Goal: Task Accomplishment & Management: Manage account settings

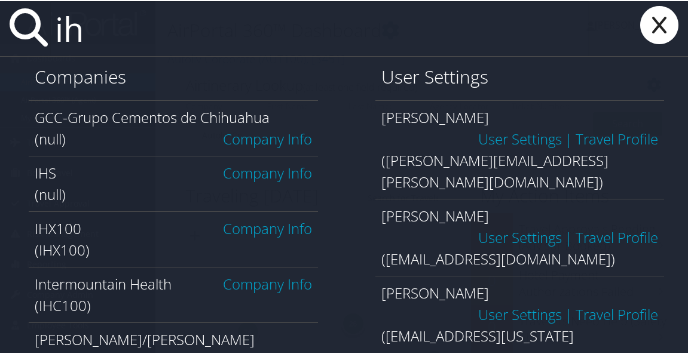
type input "ihc100"
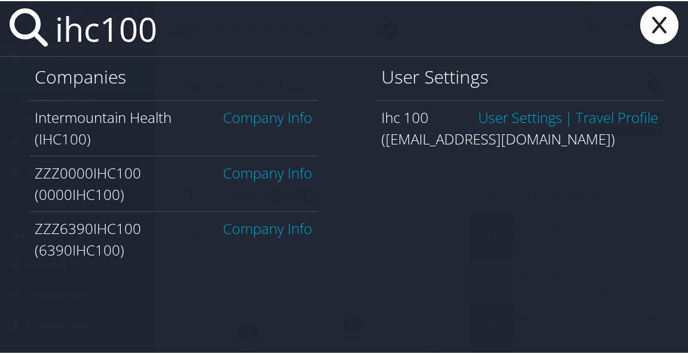
click at [270, 119] on link "Company Info" at bounding box center [267, 116] width 89 height 20
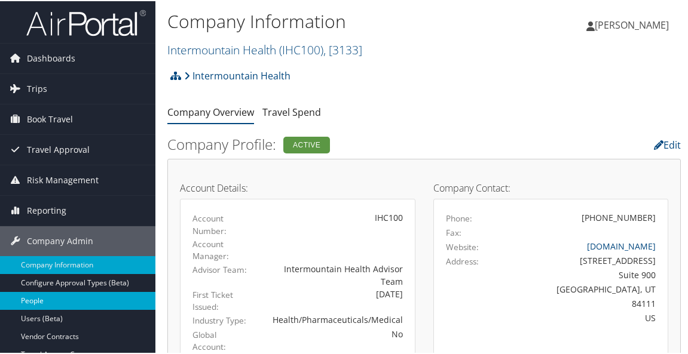
click at [41, 295] on link "People" at bounding box center [77, 300] width 155 height 18
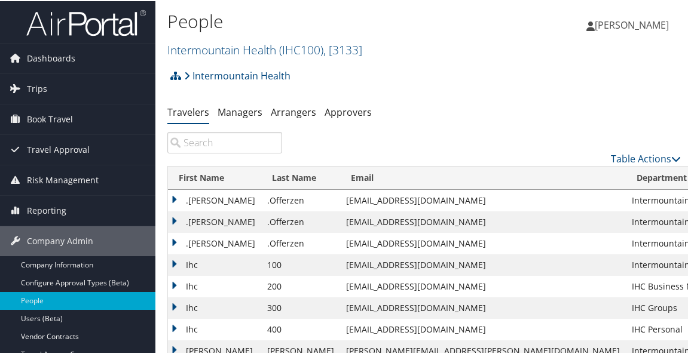
click at [235, 146] on input "search" at bounding box center [224, 142] width 115 height 22
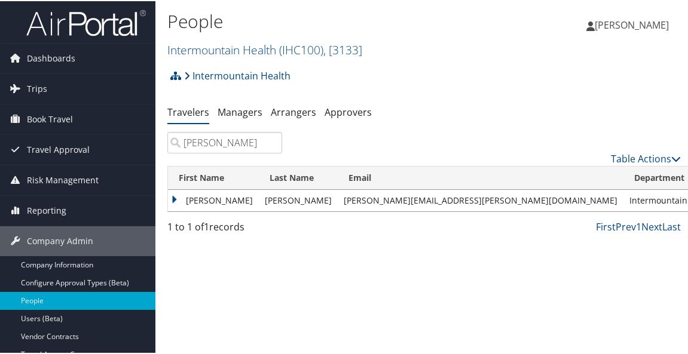
type input "kendall simpson"
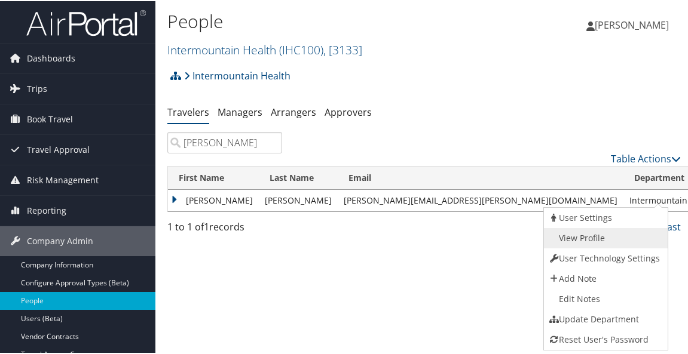
click at [599, 235] on link "View Profile" at bounding box center [604, 237] width 121 height 20
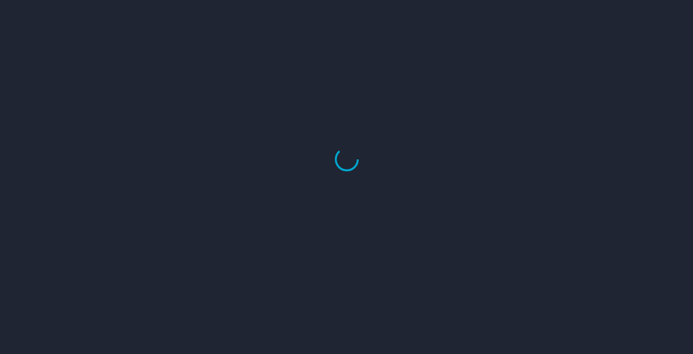
select select "US"
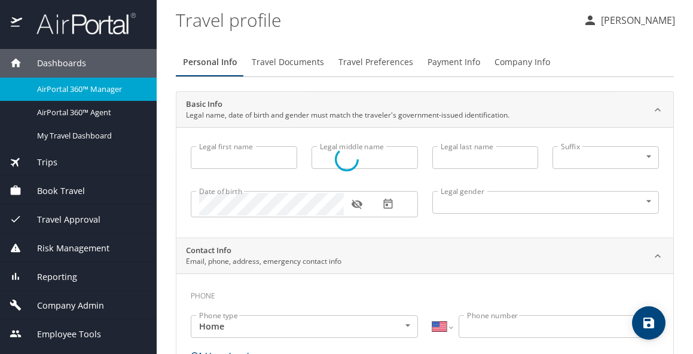
type input "[PERSON_NAME]"
type input "Male"
select select "US"
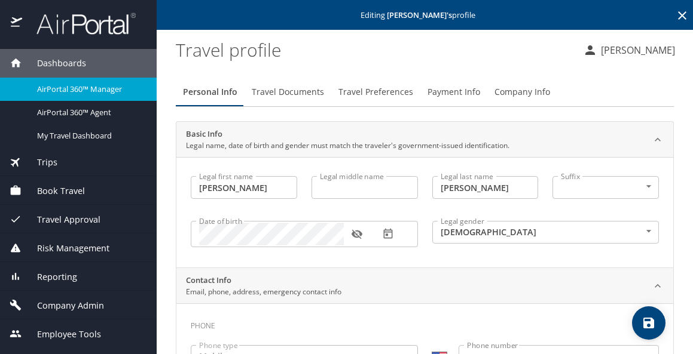
click at [469, 89] on span "Payment Info" at bounding box center [453, 92] width 53 height 15
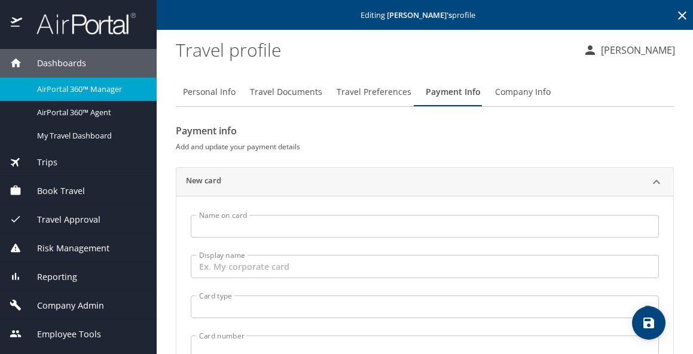
scroll to position [60, 0]
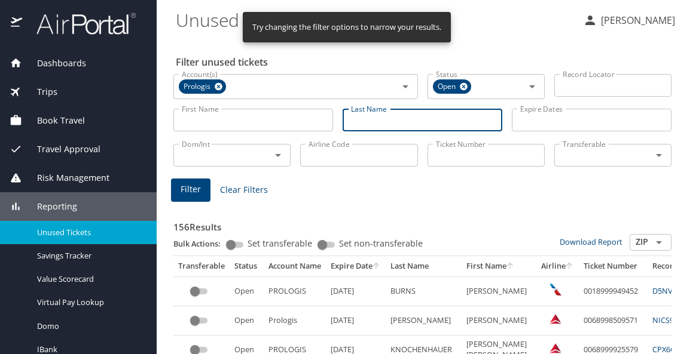
click at [390, 121] on input "Last Name" at bounding box center [422, 120] width 160 height 23
type input "despain"
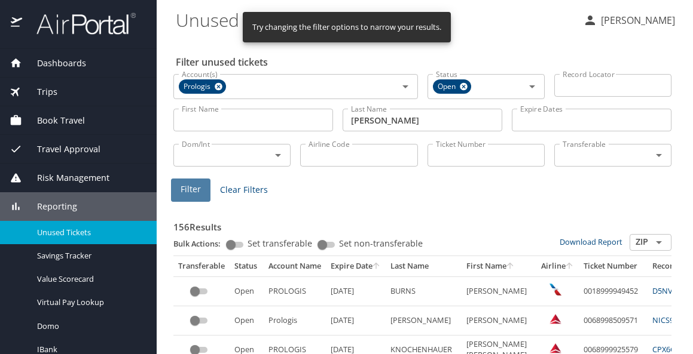
click at [197, 183] on span "Filter" at bounding box center [190, 189] width 20 height 15
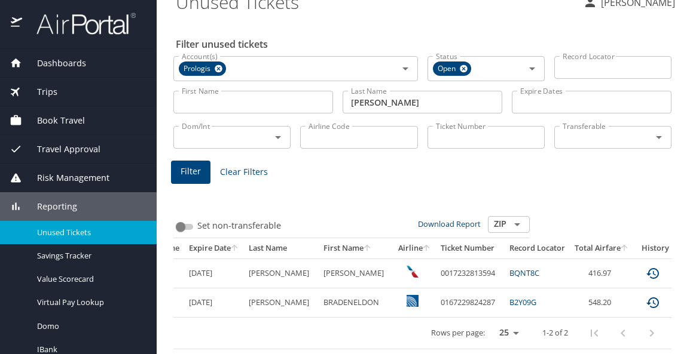
scroll to position [0, 140]
drag, startPoint x: 418, startPoint y: 295, endPoint x: 473, endPoint y: 296, distance: 55.6
click at [473, 296] on td "0167229824287" at bounding box center [471, 303] width 69 height 29
copy td "0167229824287"
drag, startPoint x: 138, startPoint y: 167, endPoint x: 148, endPoint y: 157, distance: 14.0
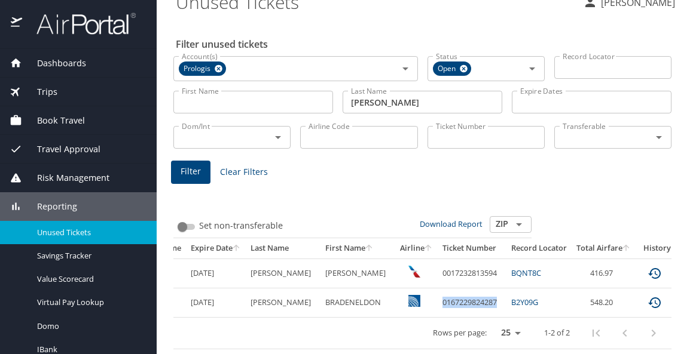
click at [137, 167] on div "Risk Management" at bounding box center [78, 178] width 157 height 29
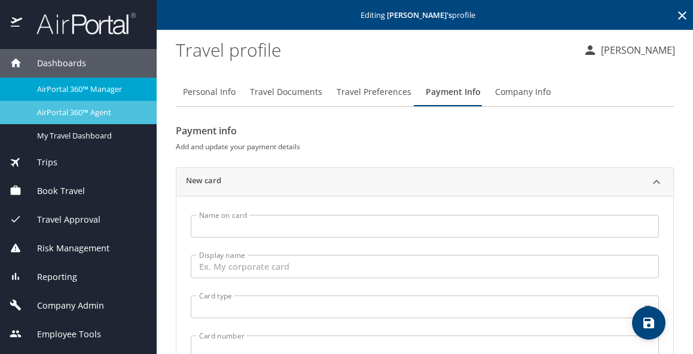
click at [96, 114] on span "AirPortal 360™ Agent" at bounding box center [89, 112] width 105 height 11
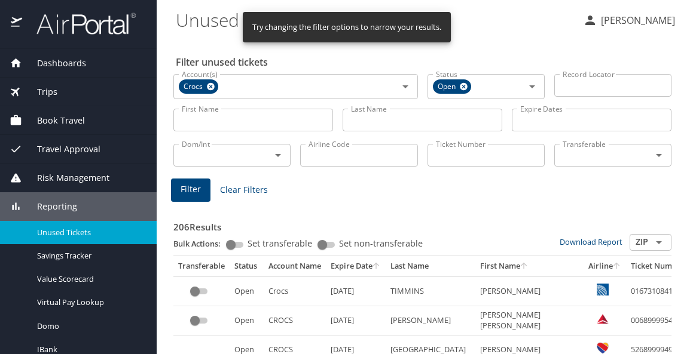
click at [364, 162] on input "Airline Code" at bounding box center [358, 155] width 117 height 23
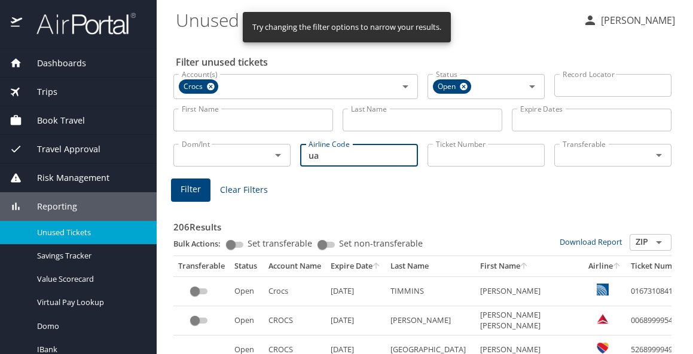
type input "ua"
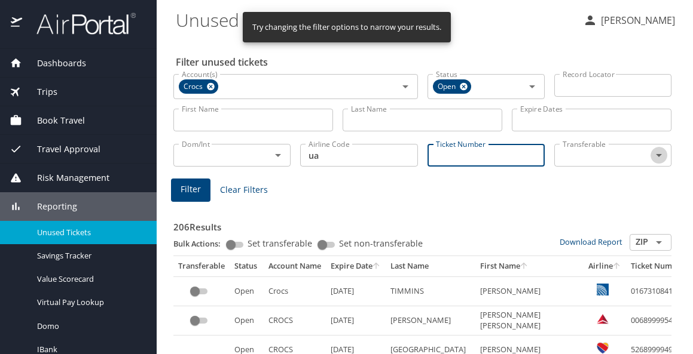
click at [651, 153] on icon "Open" at bounding box center [658, 155] width 14 height 14
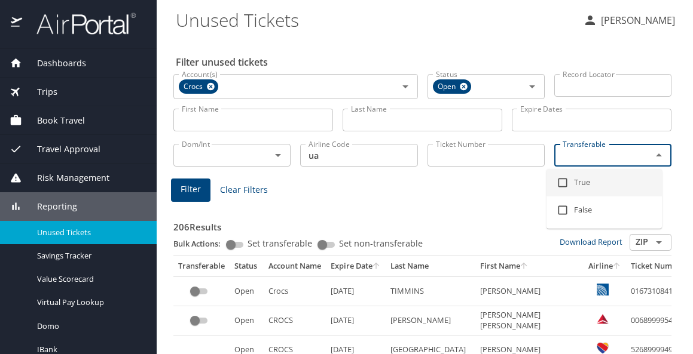
click at [585, 177] on li "True" at bounding box center [603, 182] width 115 height 27
checkbox input "true"
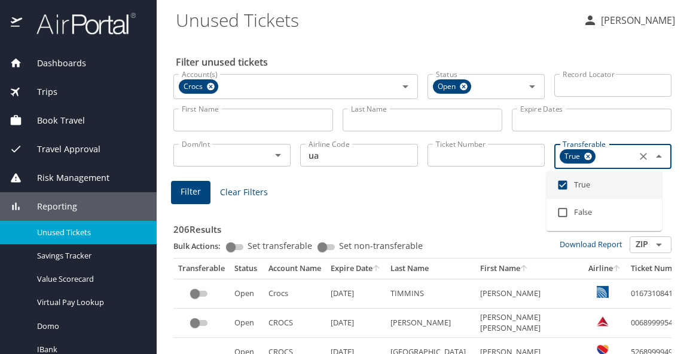
click at [180, 188] on button "Filter" at bounding box center [190, 192] width 39 height 23
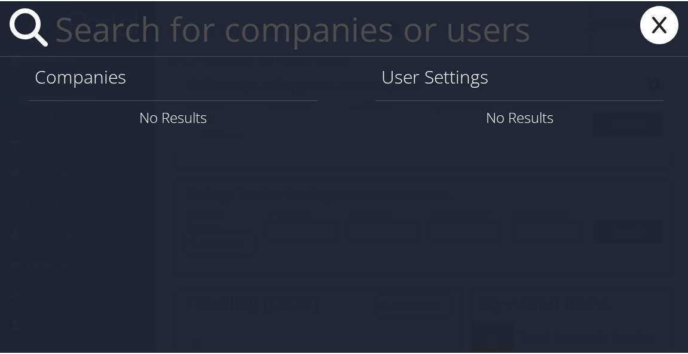
click at [88, 89] on div "Companies" at bounding box center [173, 78] width 289 height 44
click at [89, 79] on h1 "Companies" at bounding box center [173, 75] width 277 height 25
click at [70, 32] on input "text" at bounding box center [319, 27] width 539 height 55
type input "ihc100"
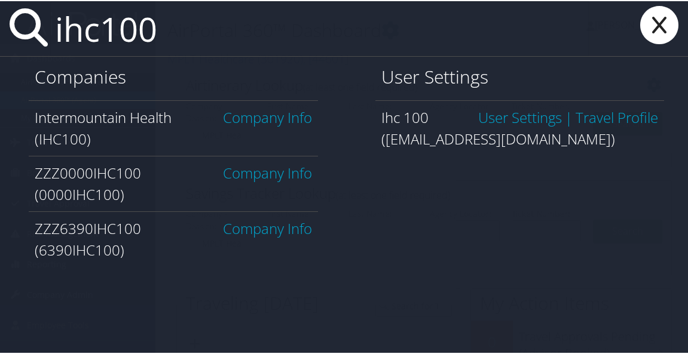
click at [273, 124] on link "Company Info" at bounding box center [267, 116] width 89 height 20
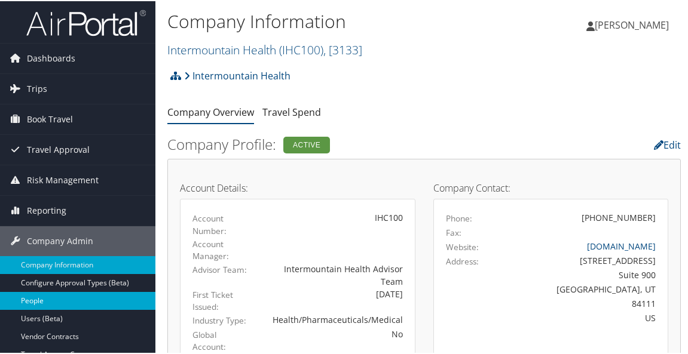
click at [74, 292] on link "People" at bounding box center [77, 300] width 155 height 18
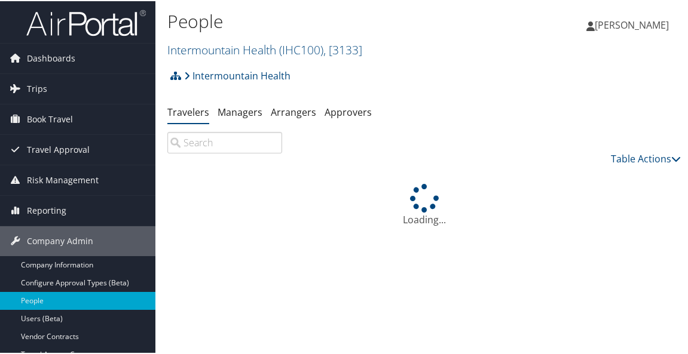
click at [212, 140] on input "search" at bounding box center [224, 142] width 115 height 22
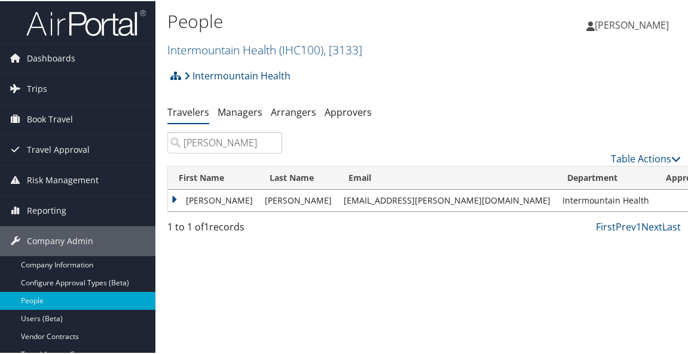
type input "elizabeth polson"
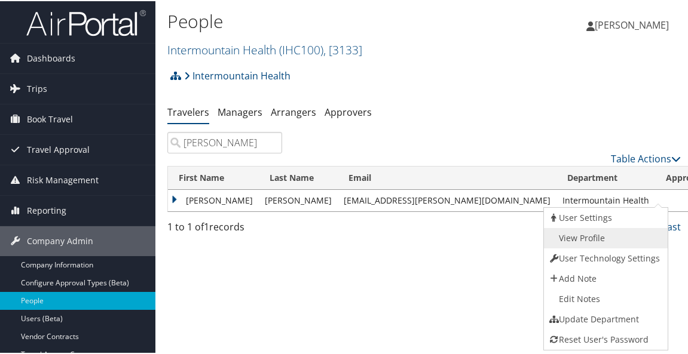
click at [592, 230] on link "View Profile" at bounding box center [604, 237] width 121 height 20
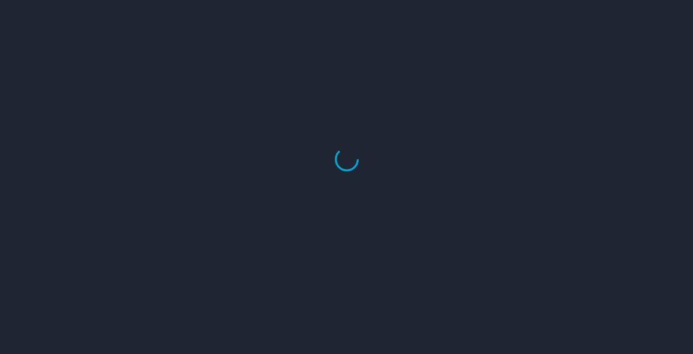
select select "US"
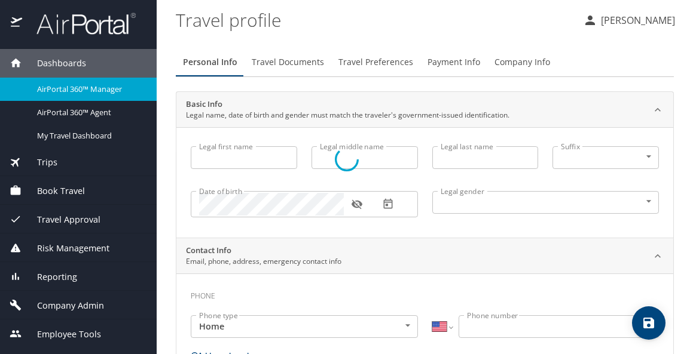
type input "[PERSON_NAME]"
type input "[DEMOGRAPHIC_DATA]"
type input "[PERSON_NAME]"
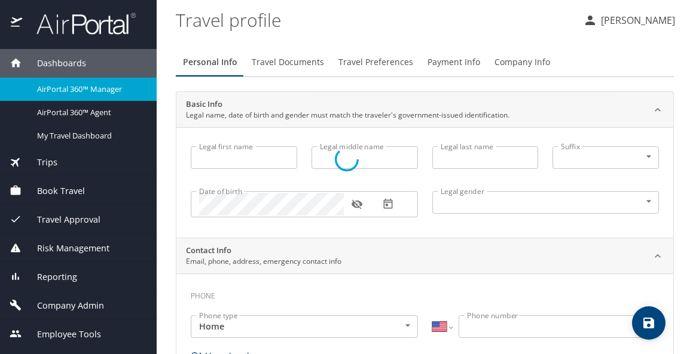
type input "[PHONE_NUMBER]"
select select "US"
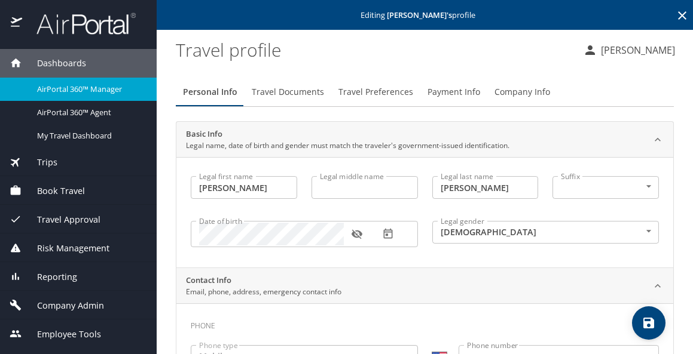
click at [457, 97] on span "Payment Info" at bounding box center [453, 92] width 53 height 15
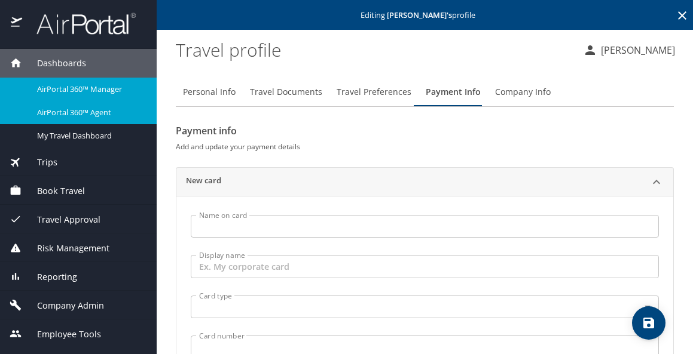
click at [84, 114] on span "AirPortal 360™ Agent" at bounding box center [89, 112] width 105 height 11
